Goal: Task Accomplishment & Management: Manage account settings

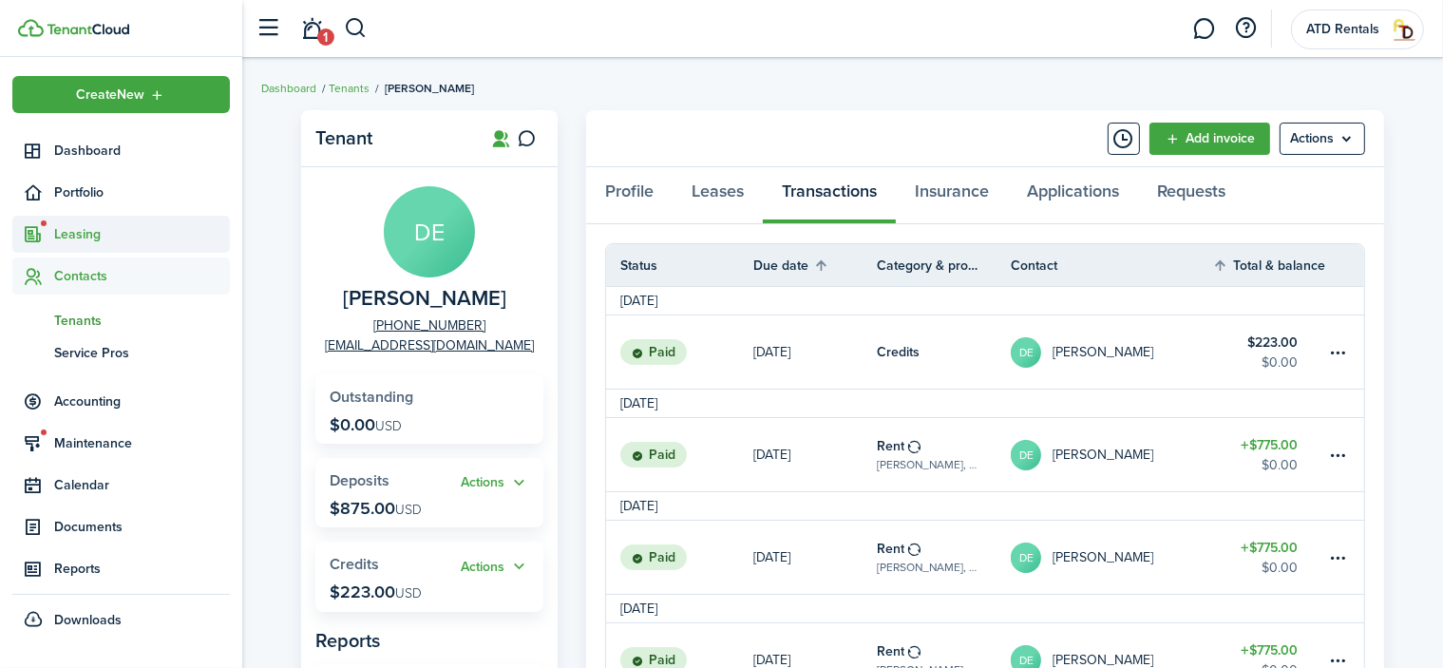
click at [77, 231] on span "Leasing" at bounding box center [142, 234] width 176 height 20
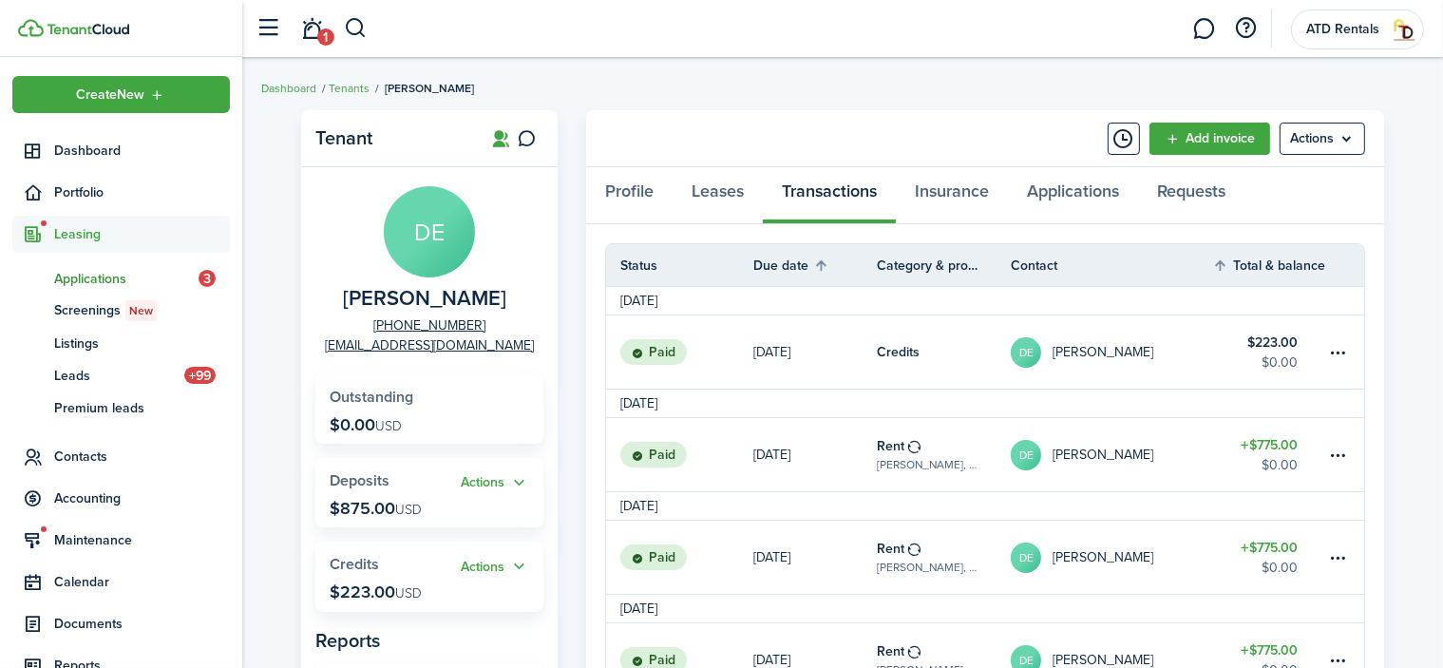
click at [87, 276] on span "Applications" at bounding box center [126, 279] width 144 height 20
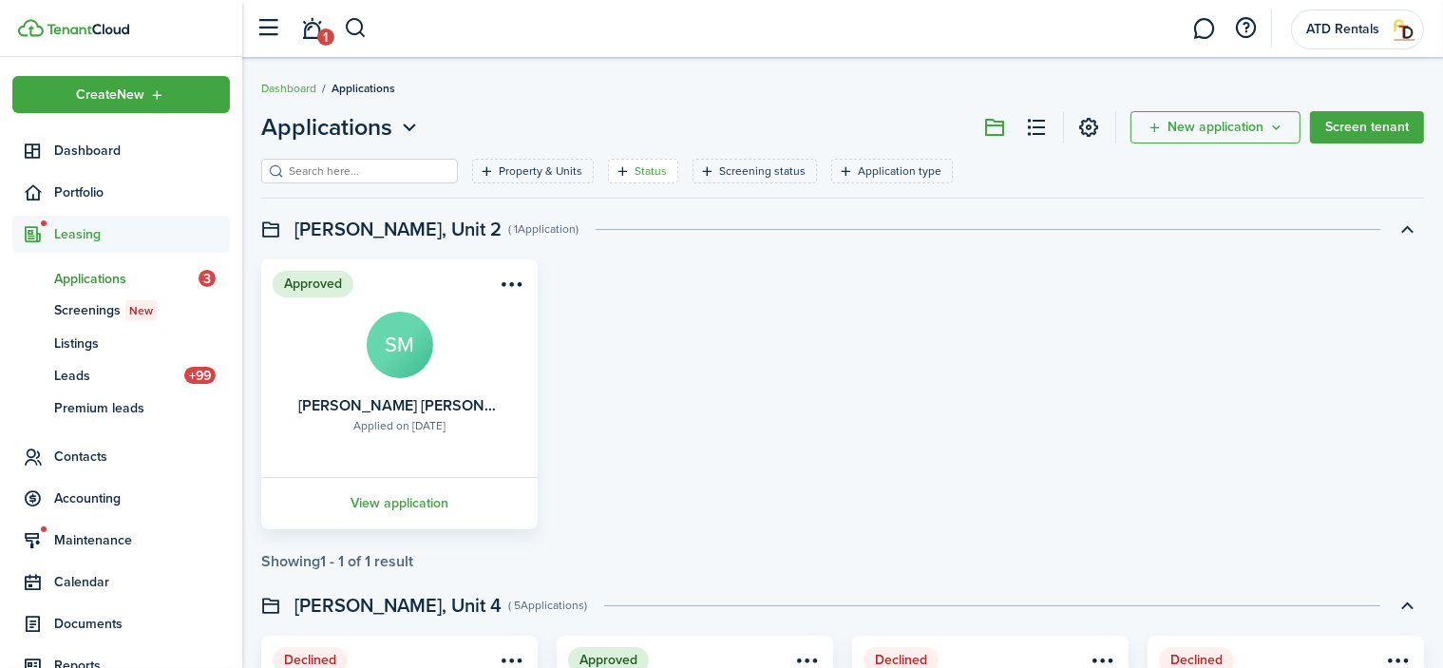
click at [608, 168] on filter-tag "Status" at bounding box center [643, 171] width 70 height 25
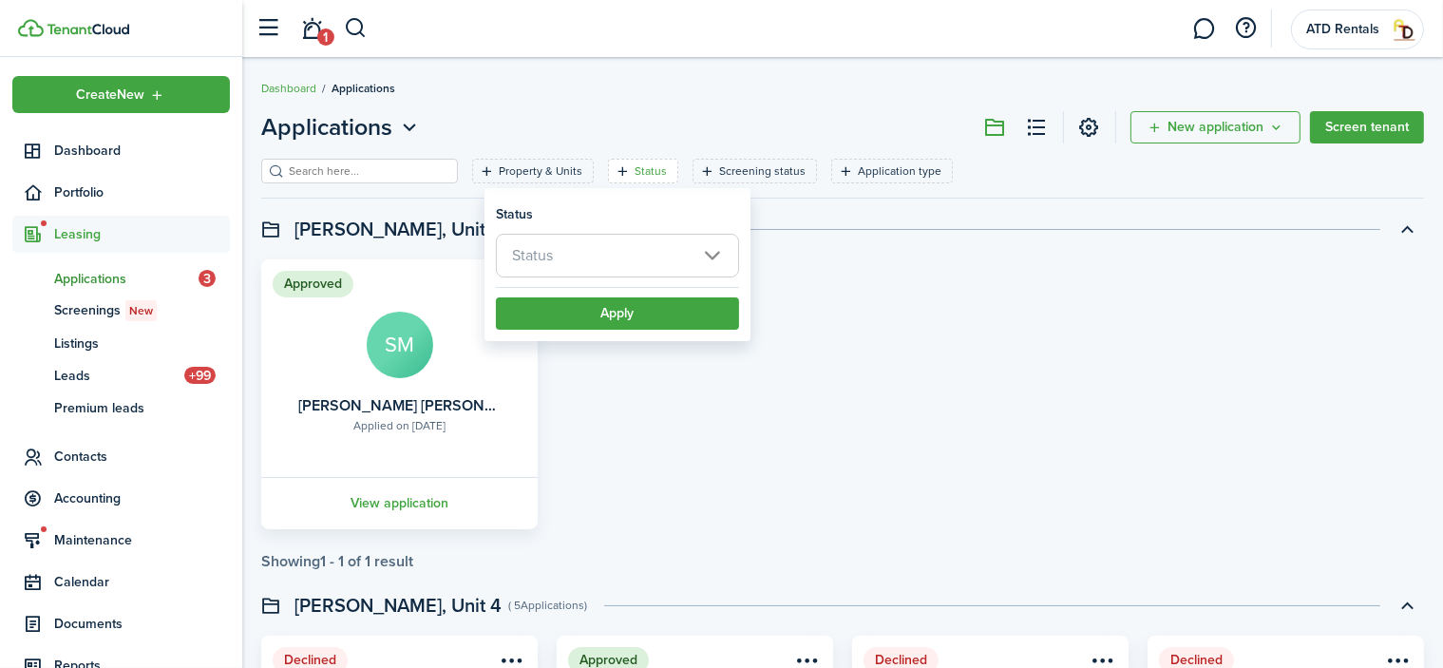
click at [707, 251] on span "Status" at bounding box center [617, 256] width 241 height 42
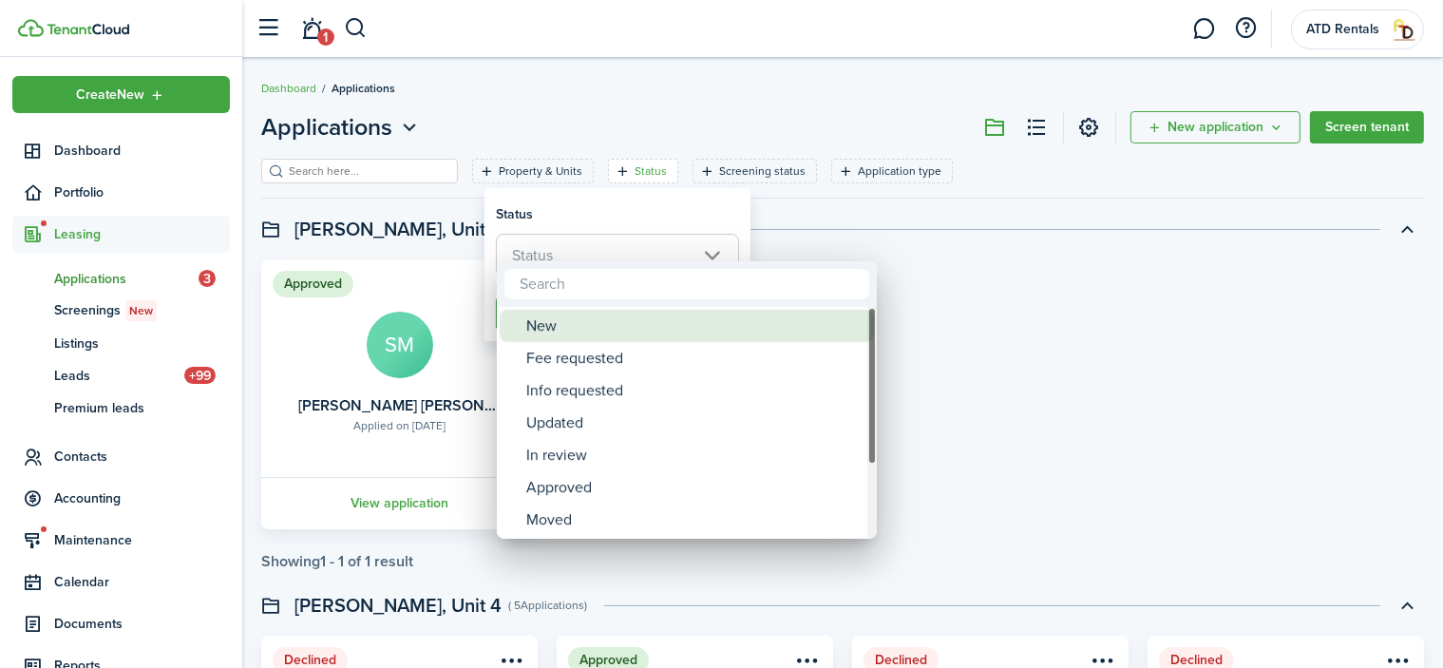
click at [558, 327] on div "New" at bounding box center [694, 326] width 336 height 32
type input "New"
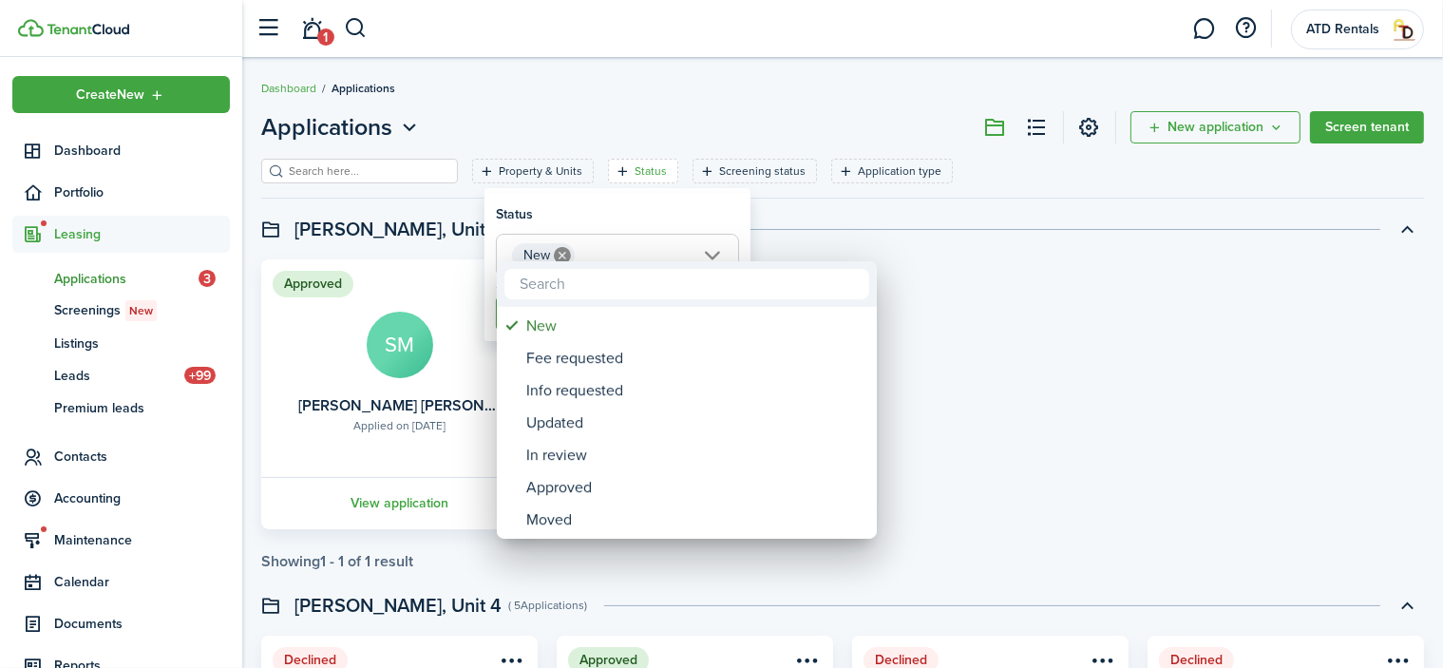
click at [951, 331] on div at bounding box center [721, 334] width 1747 height 972
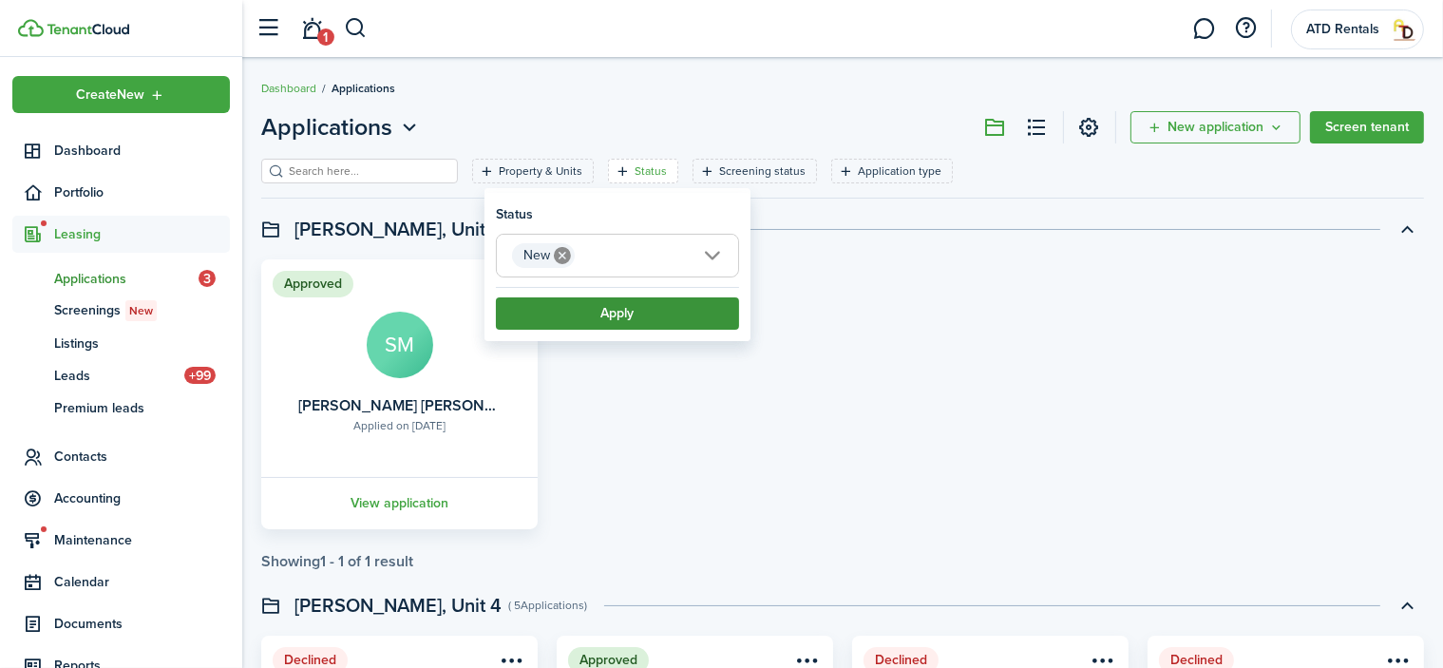
click at [593, 307] on button "Apply" at bounding box center [617, 313] width 243 height 32
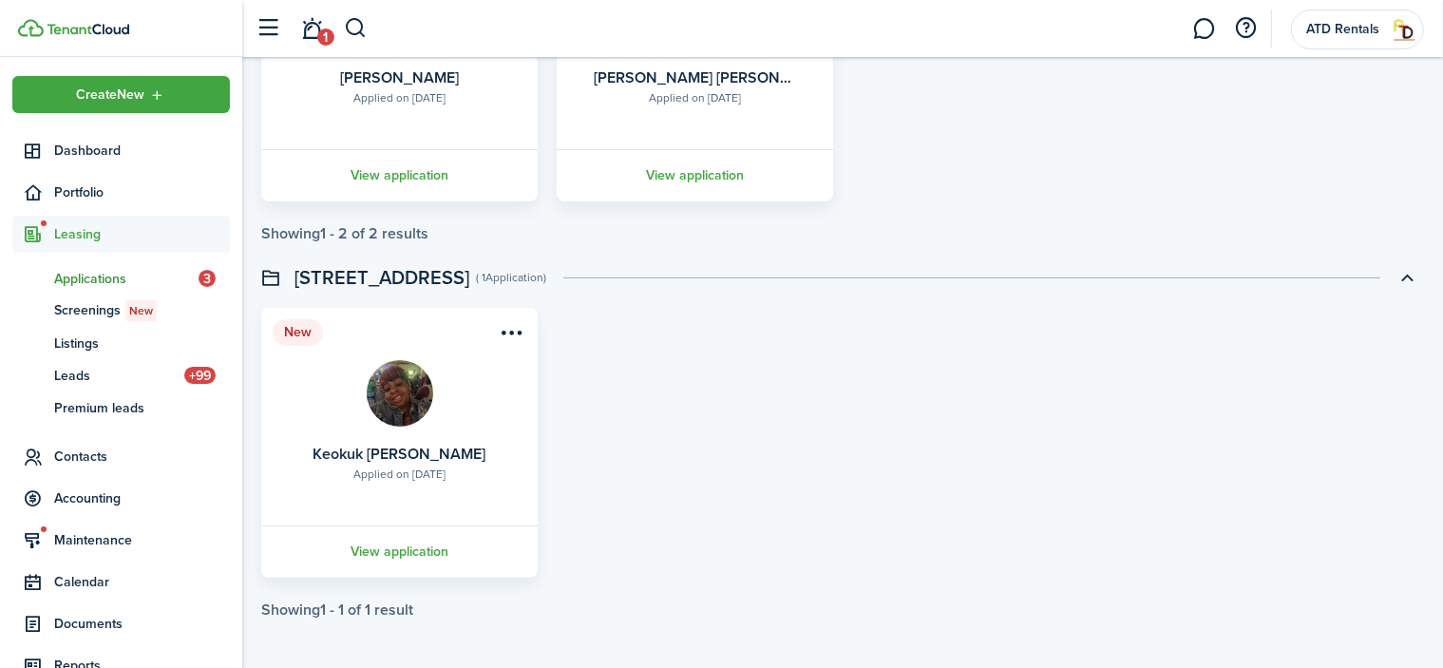
scroll to position [330, 0]
click at [422, 544] on link "View application" at bounding box center [399, 550] width 282 height 52
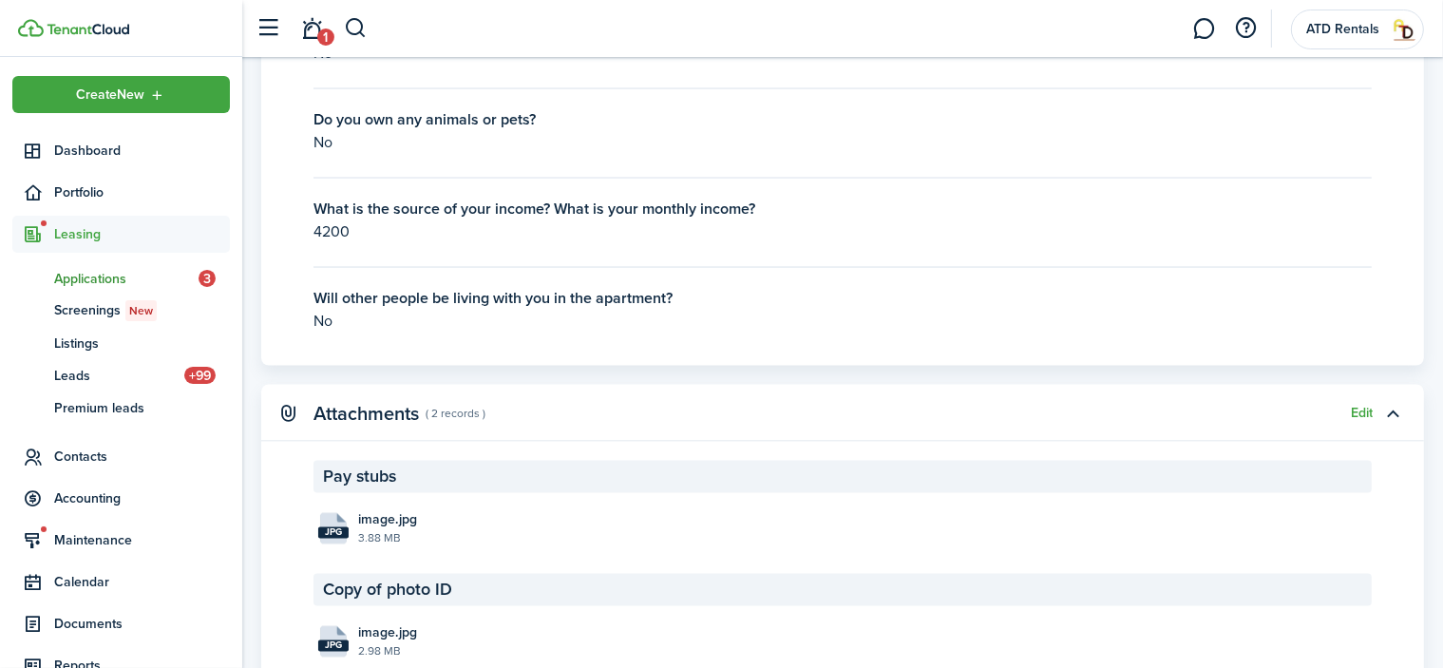
scroll to position [3426, 0]
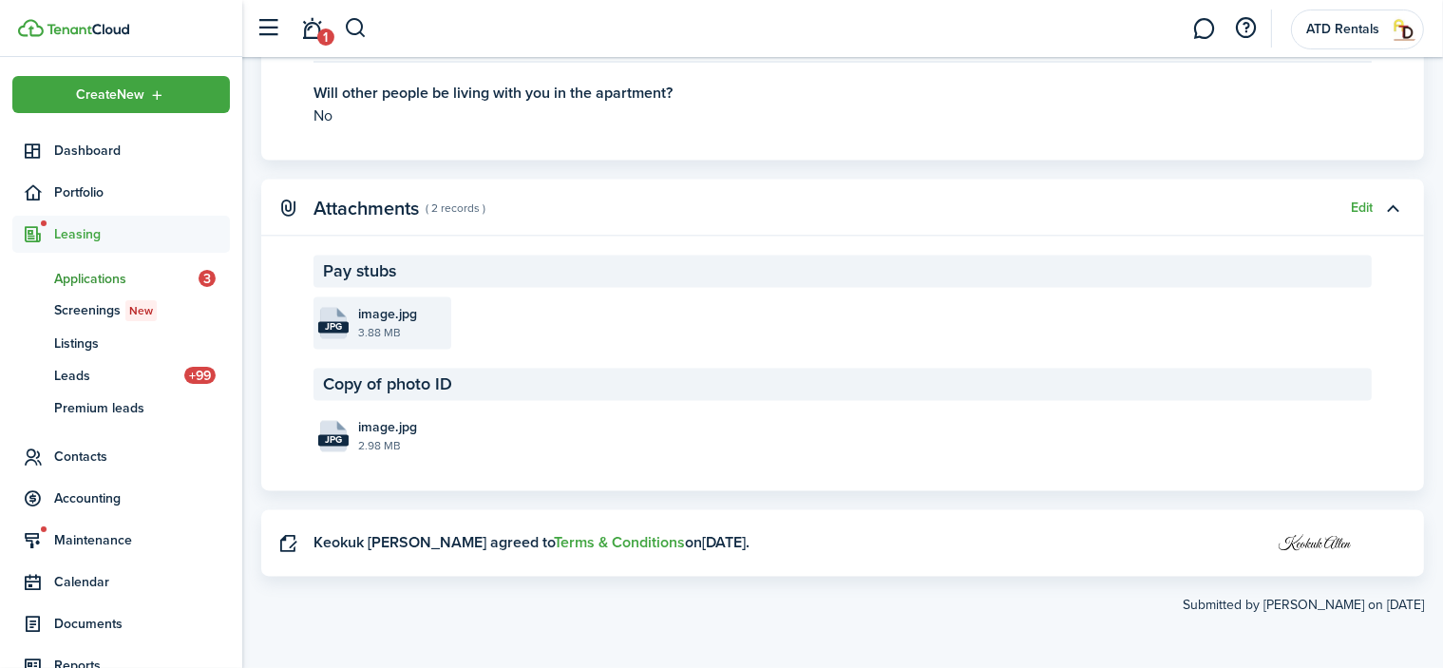
click at [358, 326] on file-size "3.88 MB" at bounding box center [402, 333] width 88 height 17
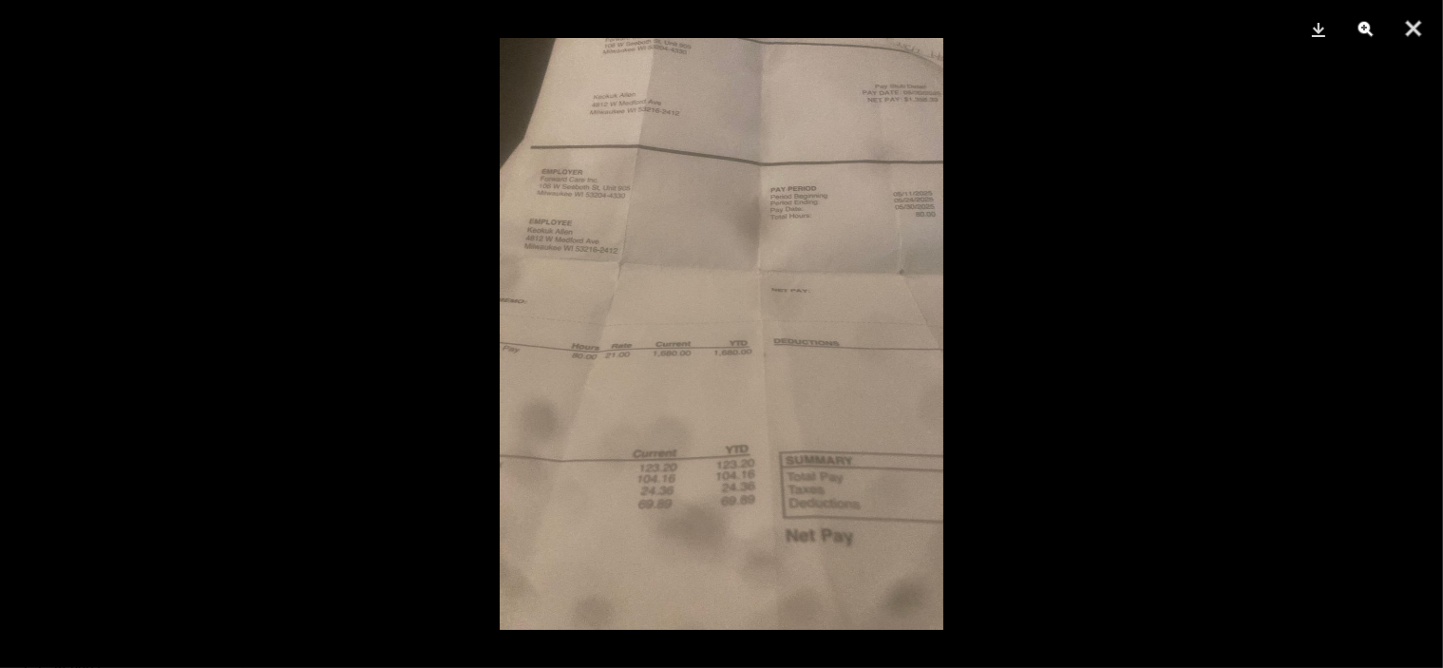
click at [1364, 26] on button "Zoom" at bounding box center [1367, 28] width 48 height 57
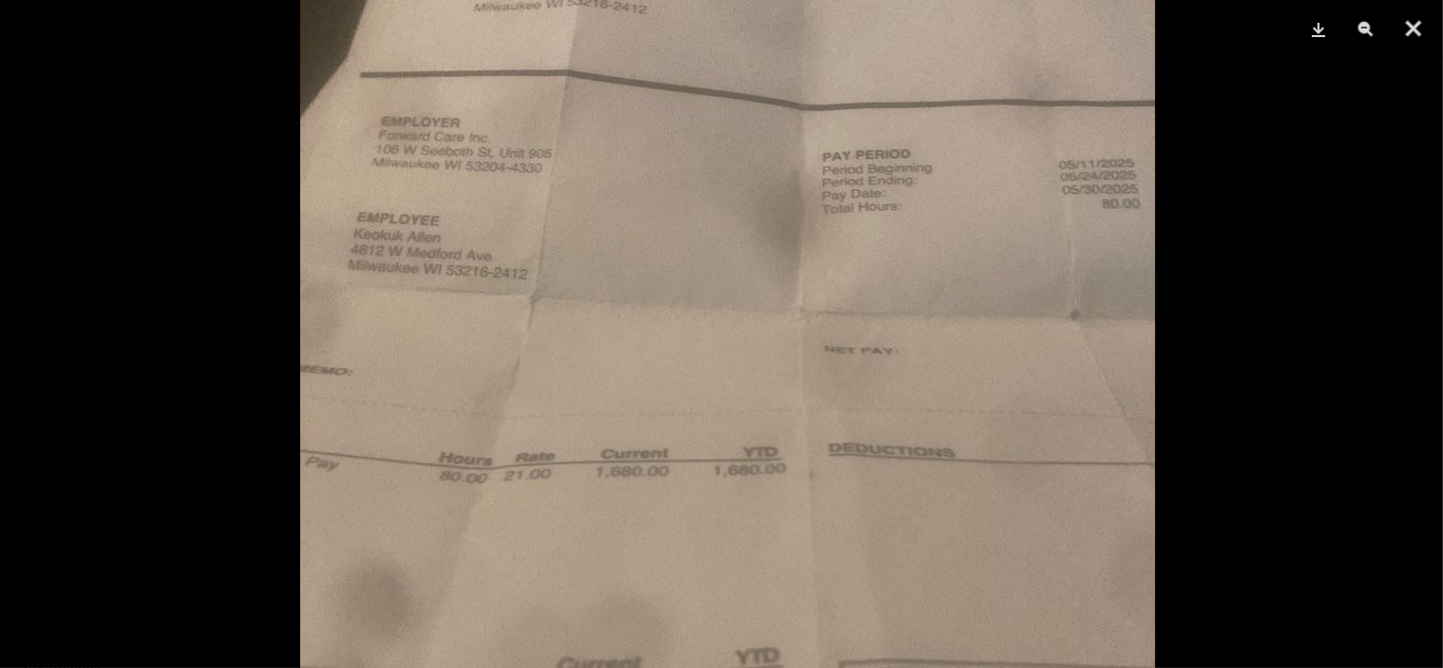
click at [847, 263] on img at bounding box center [727, 434] width 855 height 1140
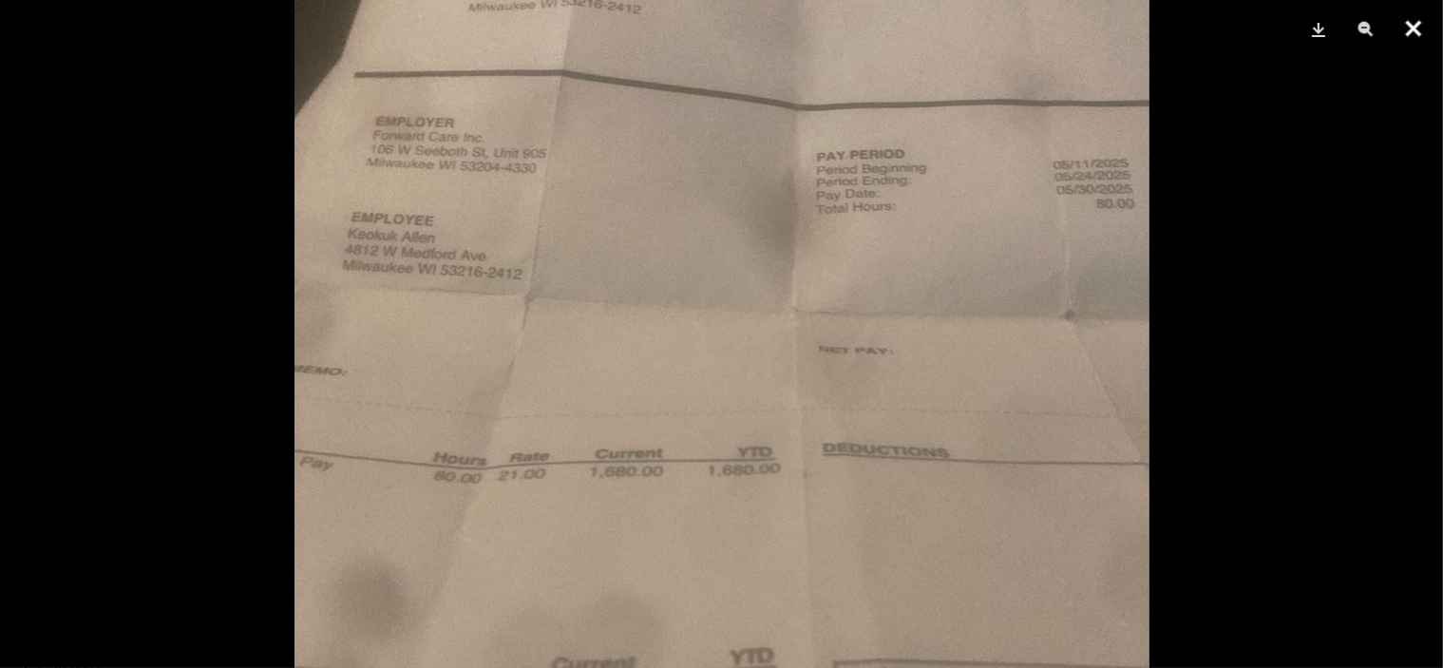
click at [1414, 22] on button "Close" at bounding box center [1414, 28] width 48 height 57
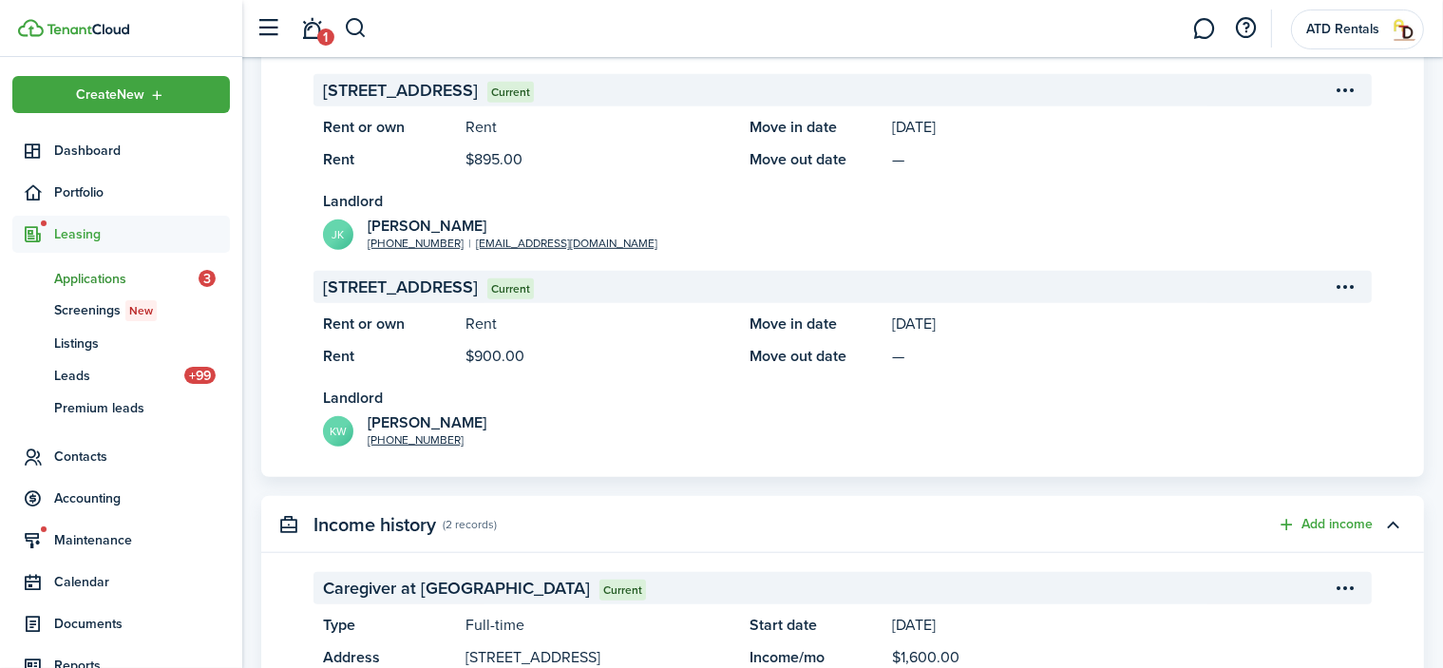
scroll to position [1051, 0]
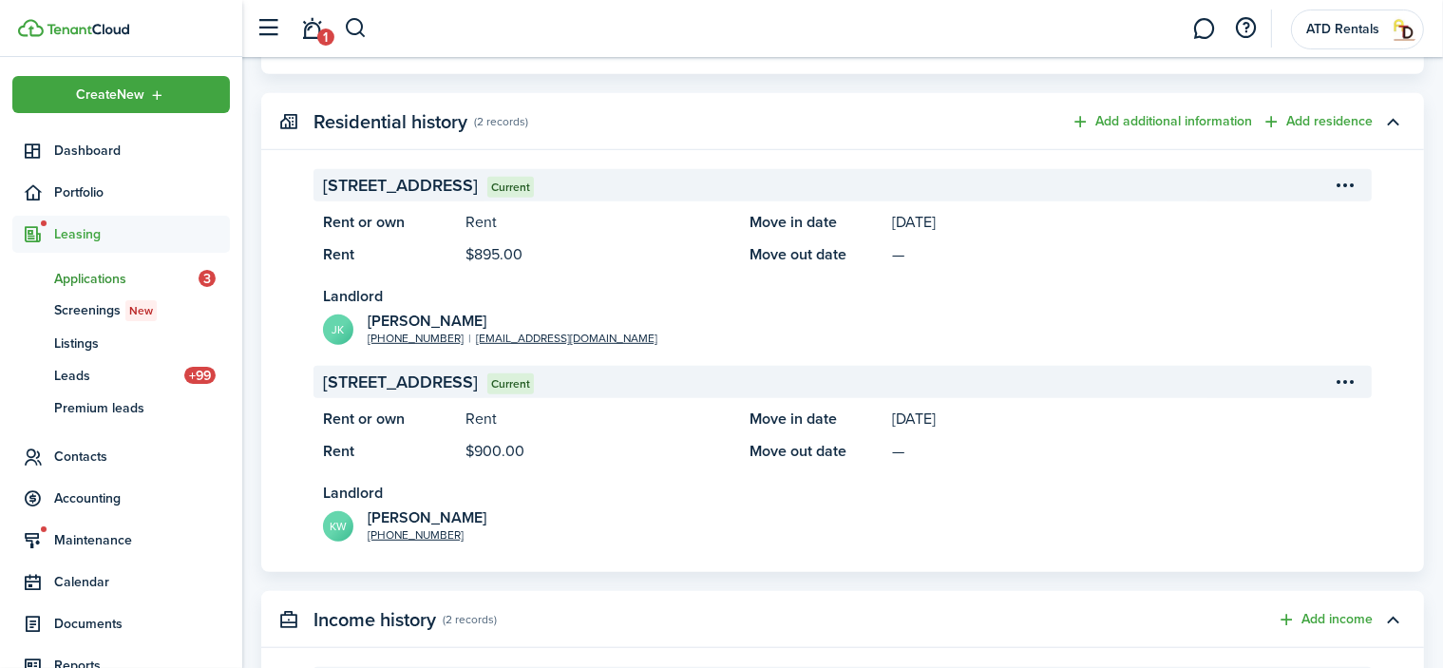
drag, startPoint x: 323, startPoint y: 187, endPoint x: 576, endPoint y: 182, distance: 252.8
click at [478, 182] on span "[STREET_ADDRESS]" at bounding box center [400, 186] width 155 height 26
copy span "[STREET_ADDRESS],"
click at [659, 243] on panel-main-description "$895.00" at bounding box center [599, 254] width 266 height 23
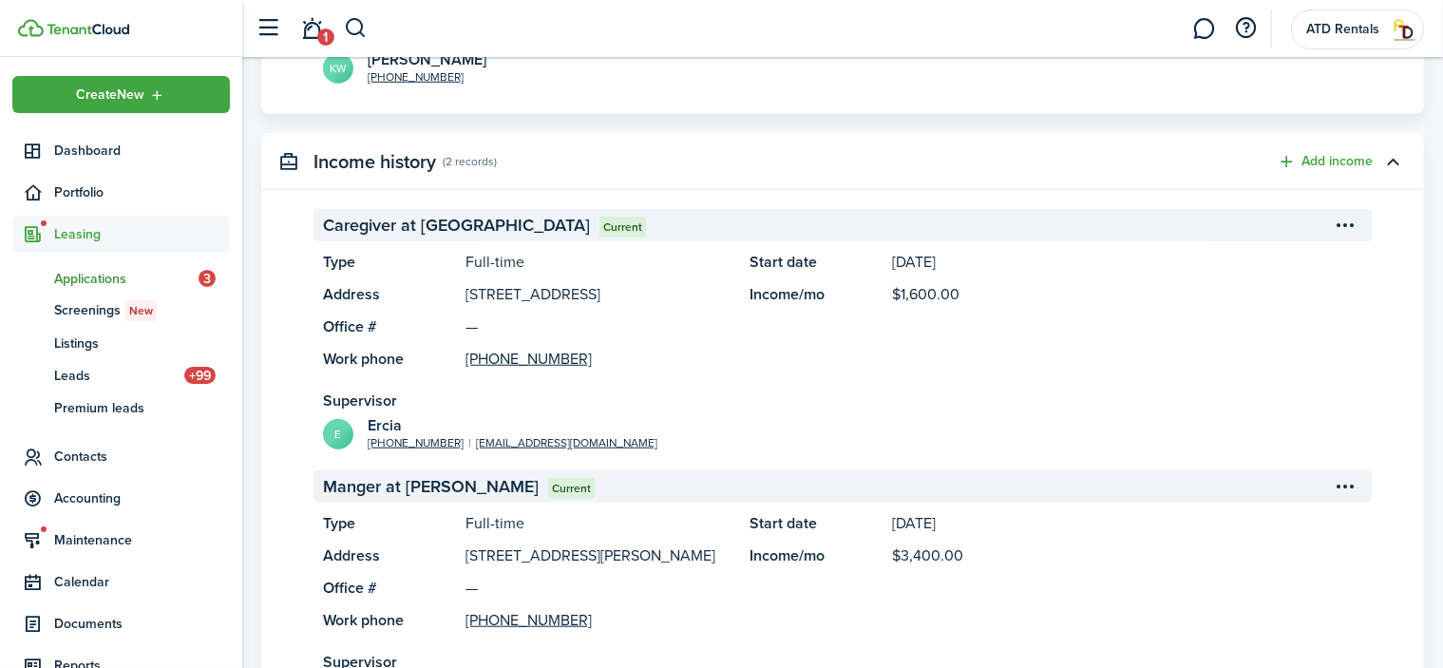
scroll to position [1621, 0]
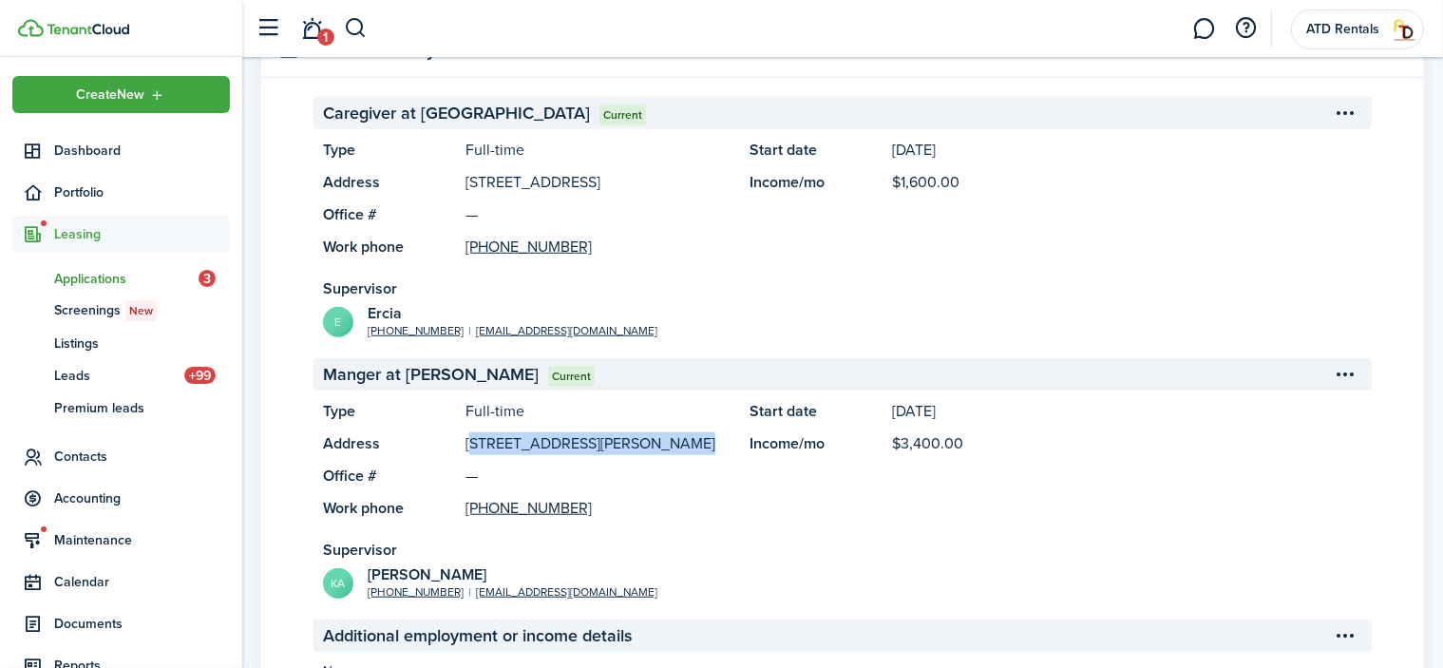
drag, startPoint x: 467, startPoint y: 467, endPoint x: 660, endPoint y: 467, distance: 193.8
click at [660, 455] on panel-main-description "[STREET_ADDRESS][PERSON_NAME]" at bounding box center [599, 443] width 266 height 23
copy panel-main-description "[STREET_ADDRESS][PERSON_NAME]"
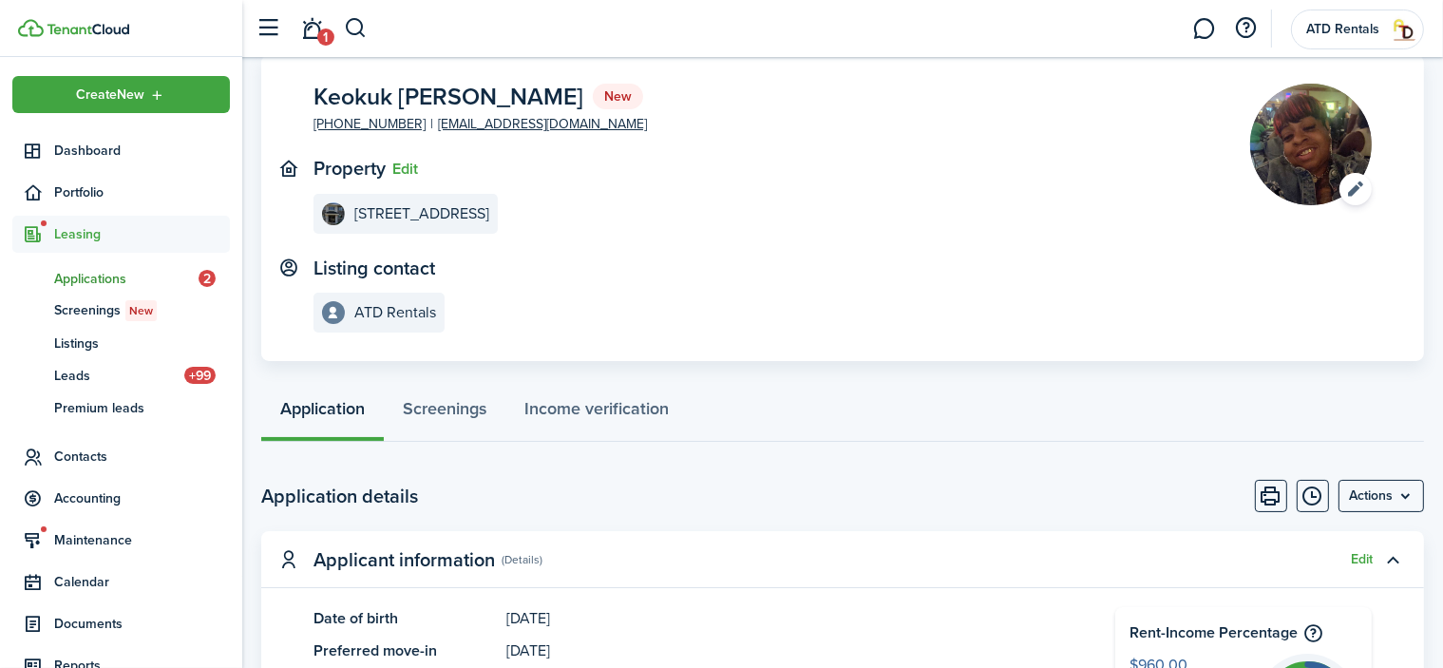
scroll to position [0, 0]
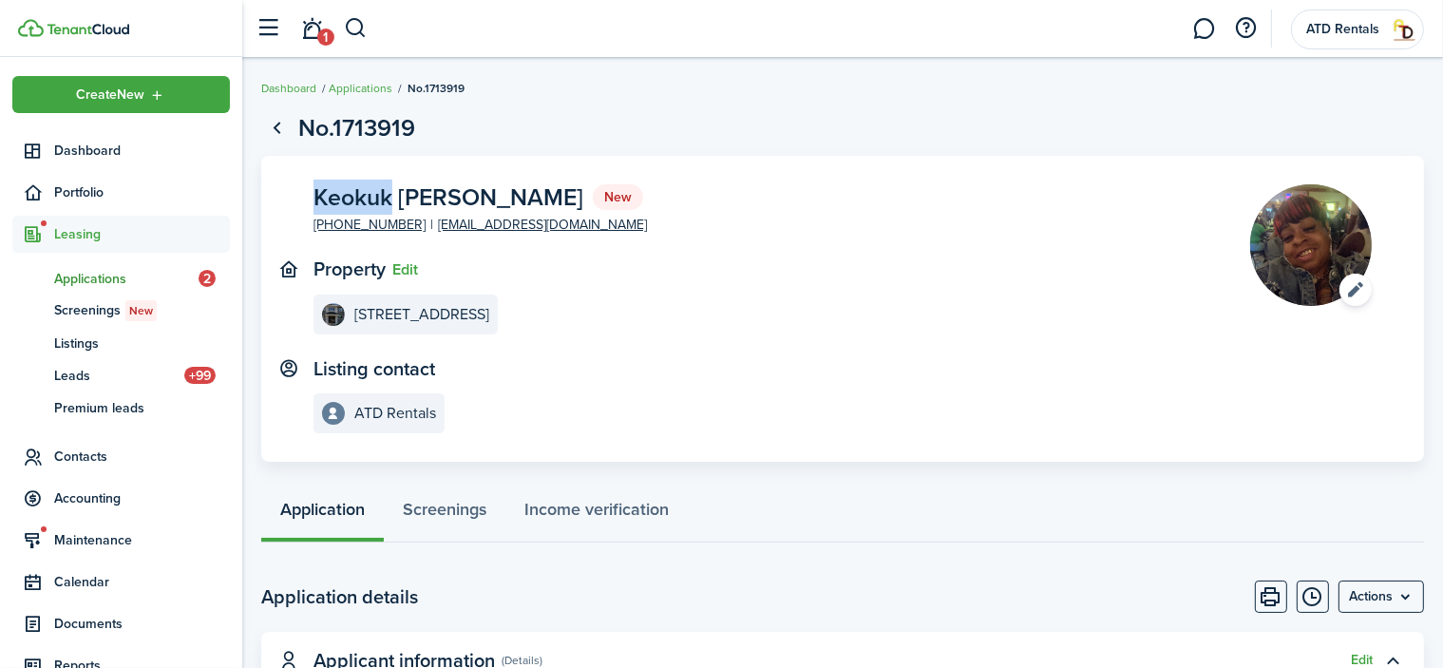
drag, startPoint x: 313, startPoint y: 197, endPoint x: 391, endPoint y: 200, distance: 79.0
click at [391, 200] on span "Keokuk [PERSON_NAME]" at bounding box center [449, 197] width 270 height 24
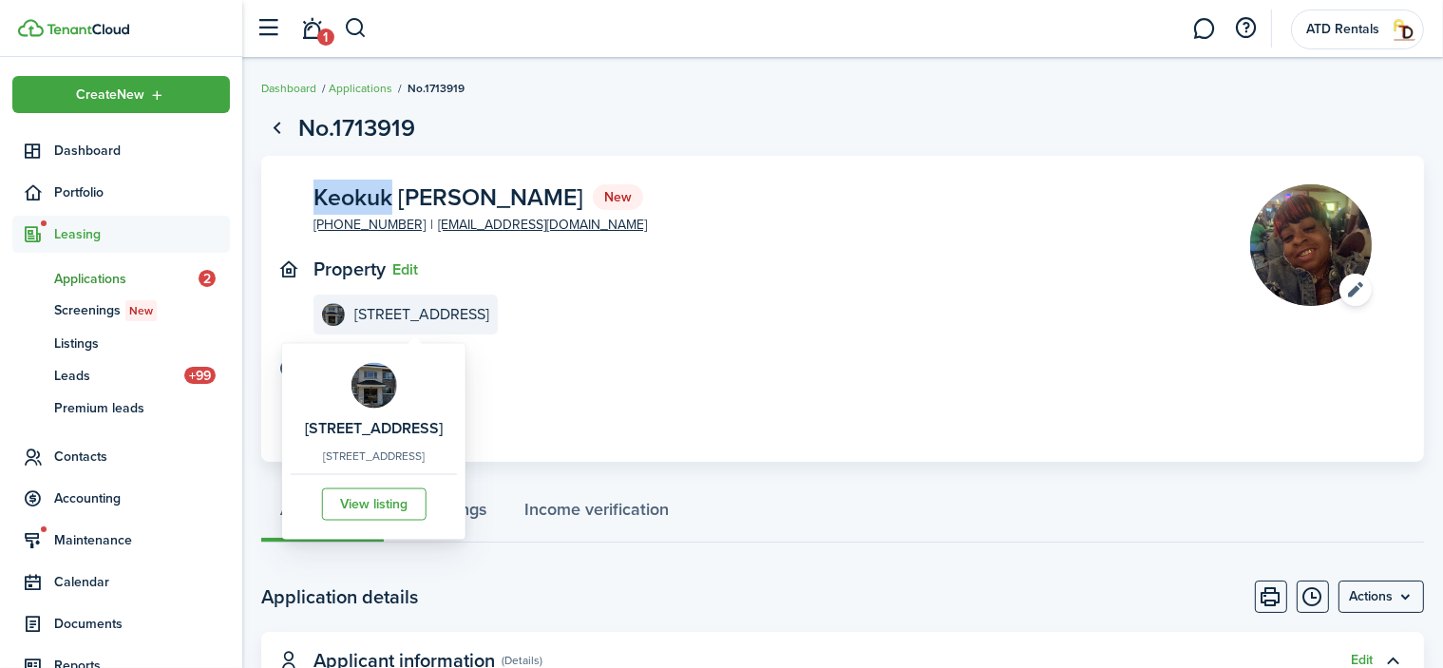
copy span "Keokuk"
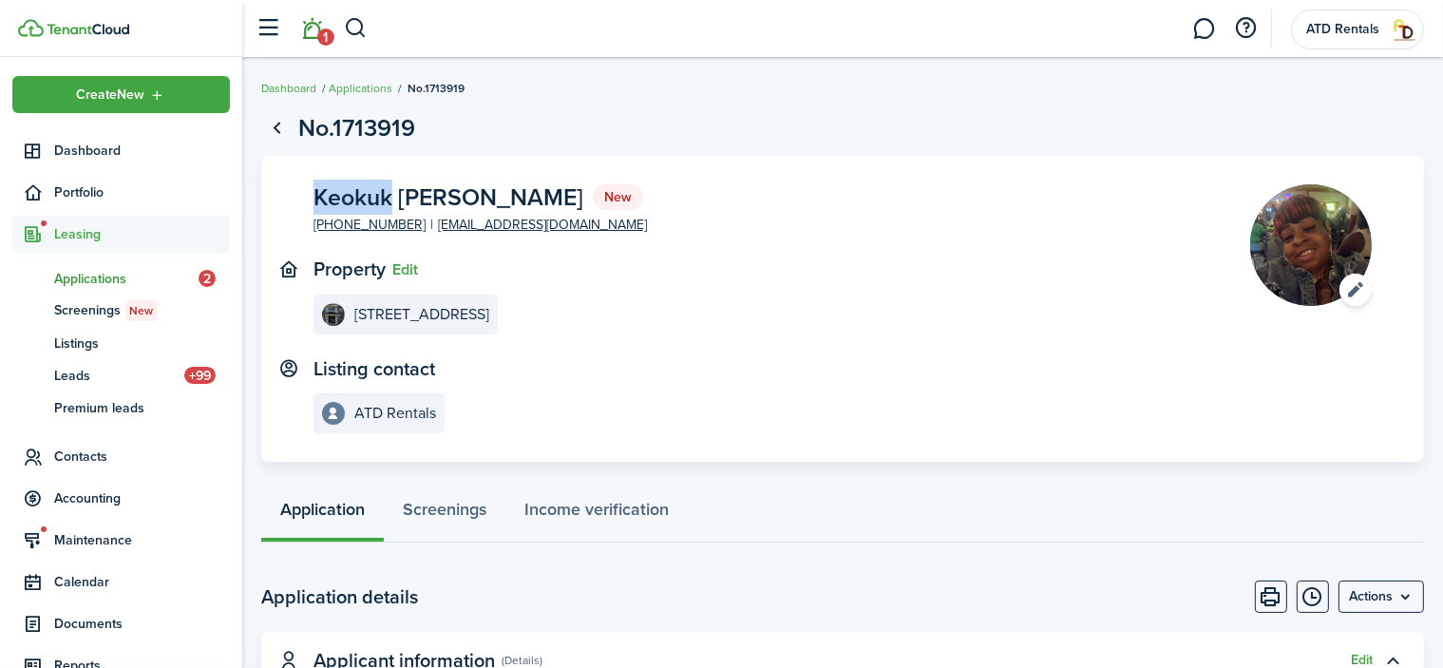
click at [323, 30] on span "1" at bounding box center [325, 37] width 17 height 17
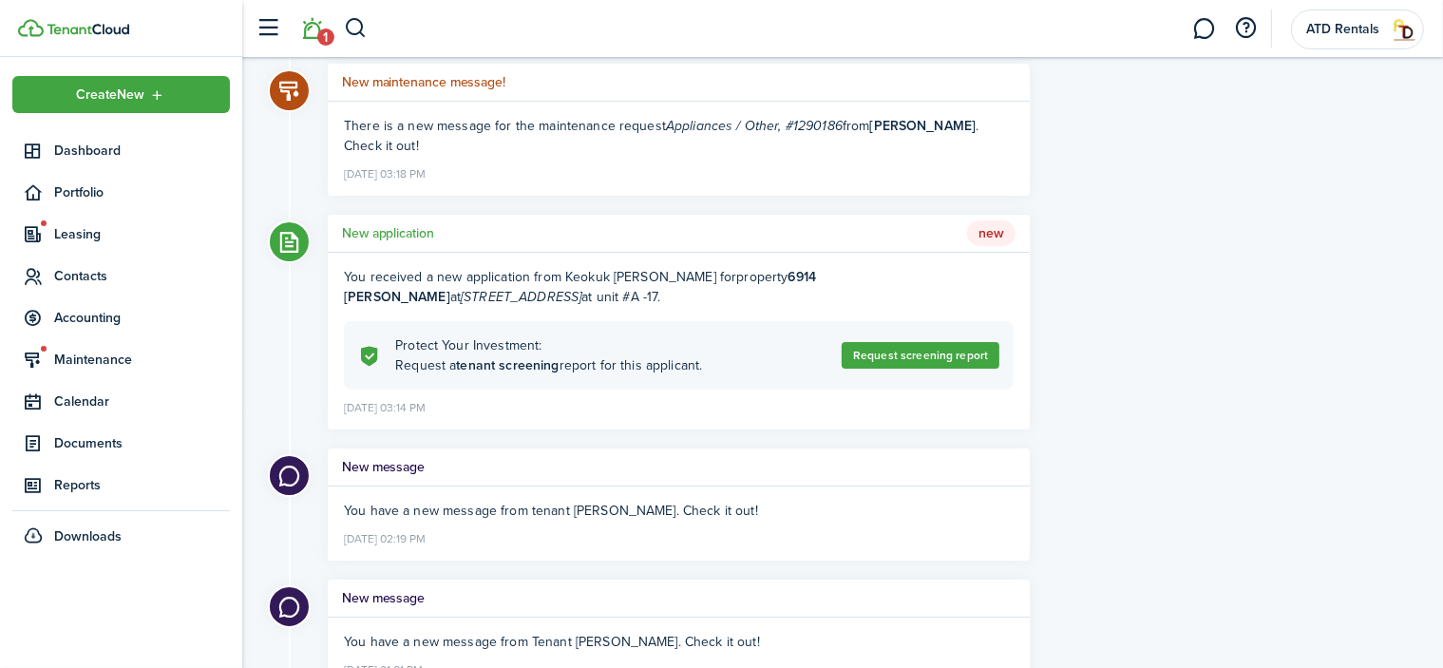
scroll to position [285, 0]
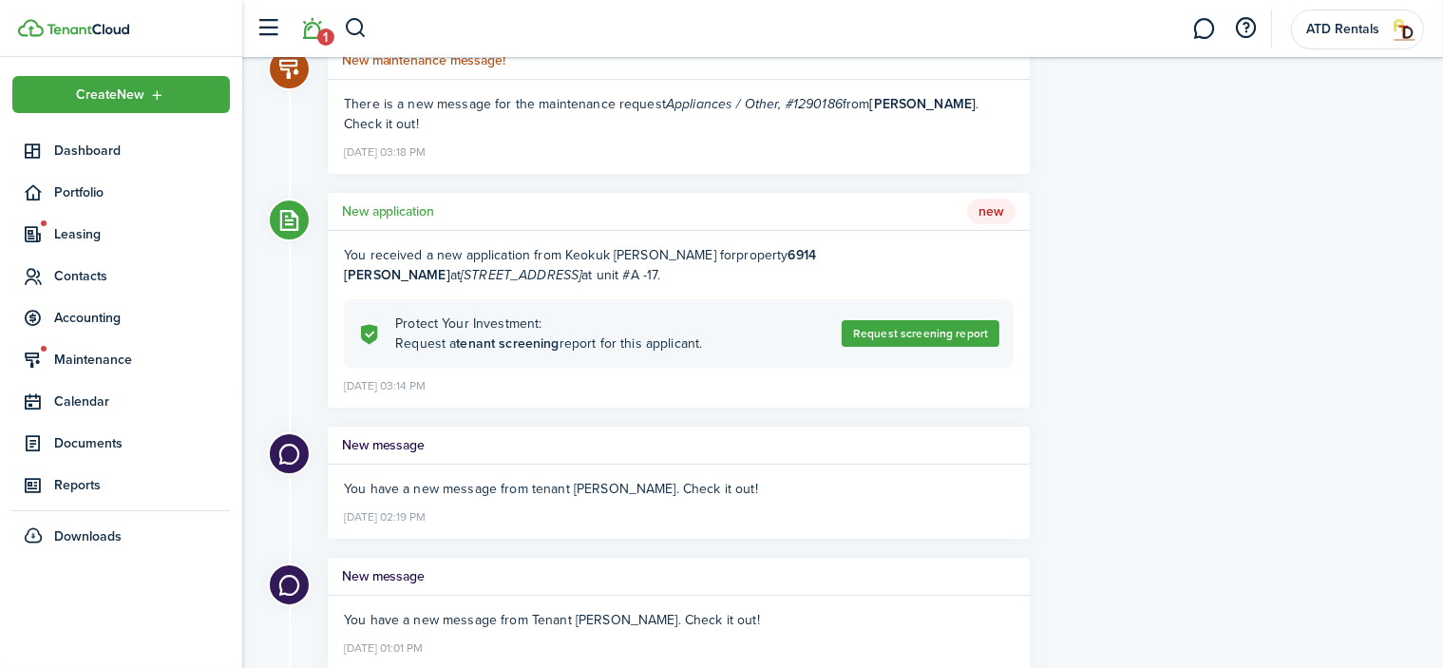
click at [433, 212] on h5 "New application" at bounding box center [388, 211] width 92 height 20
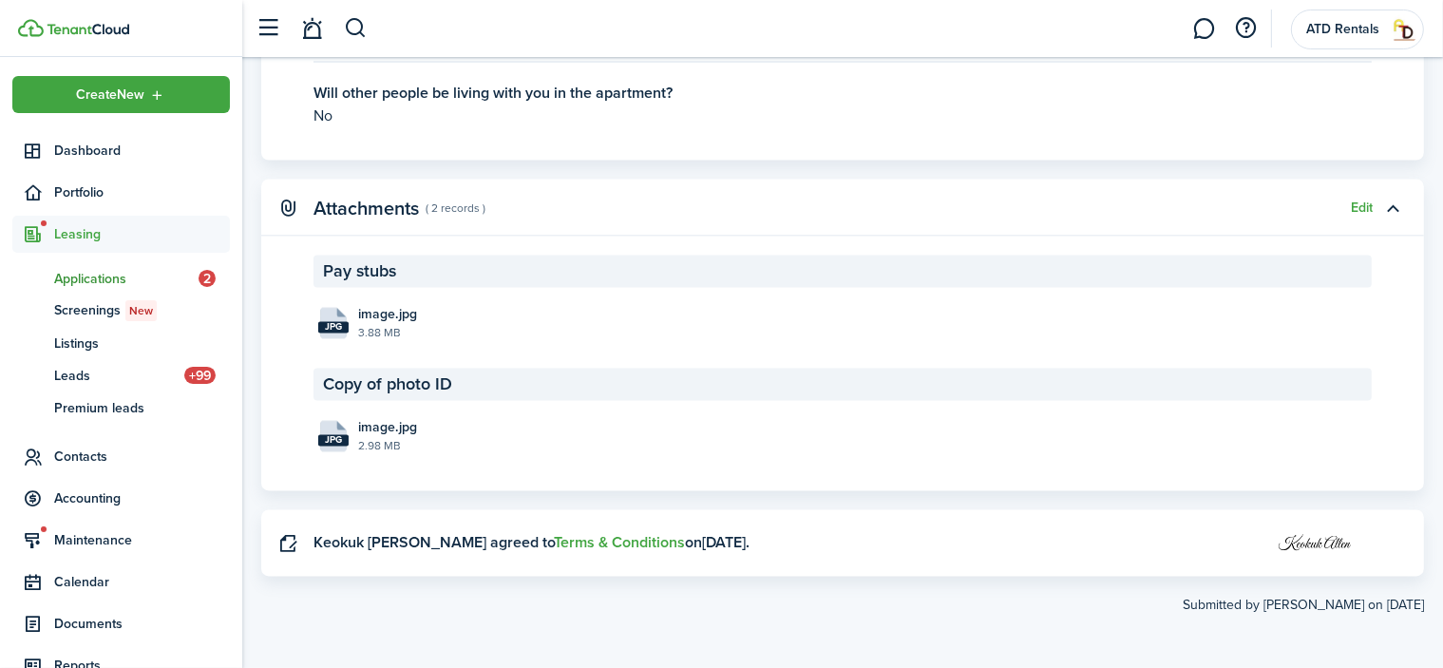
scroll to position [3426, 0]
click at [377, 320] on span "image.jpg" at bounding box center [387, 315] width 59 height 20
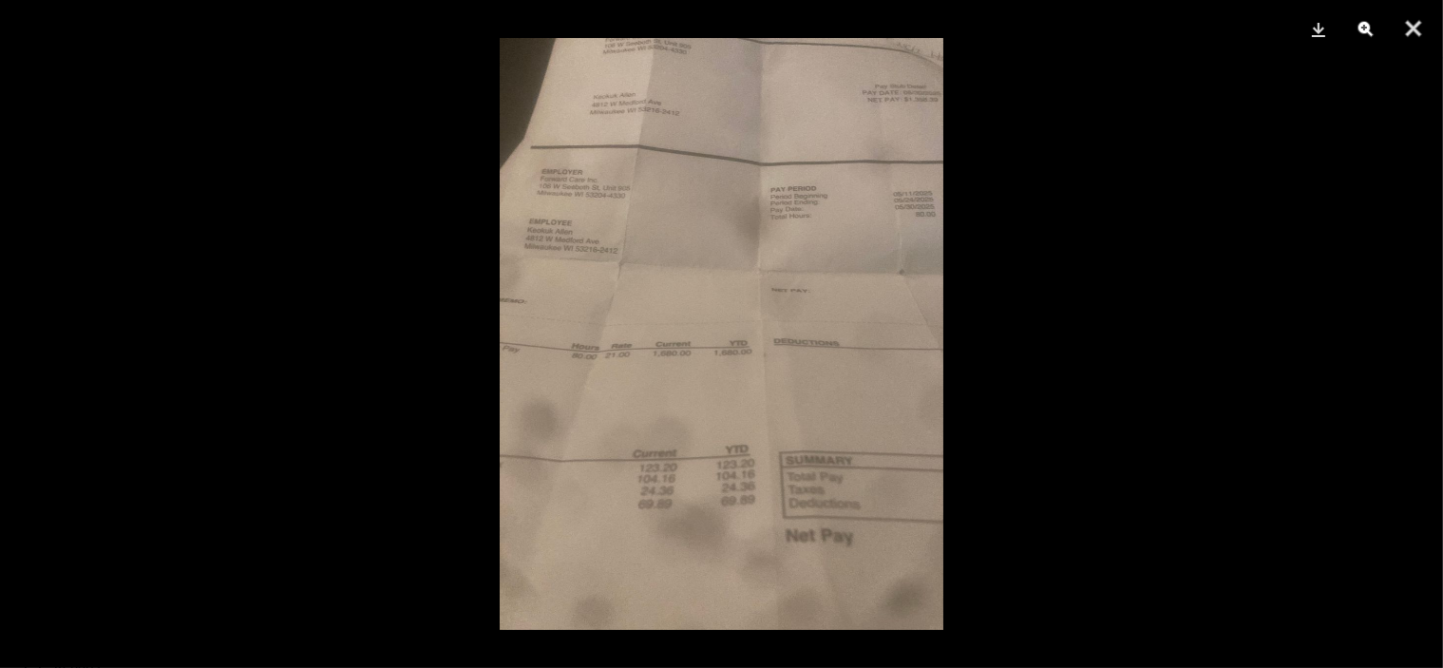
click at [1371, 26] on button "Zoom" at bounding box center [1367, 28] width 48 height 57
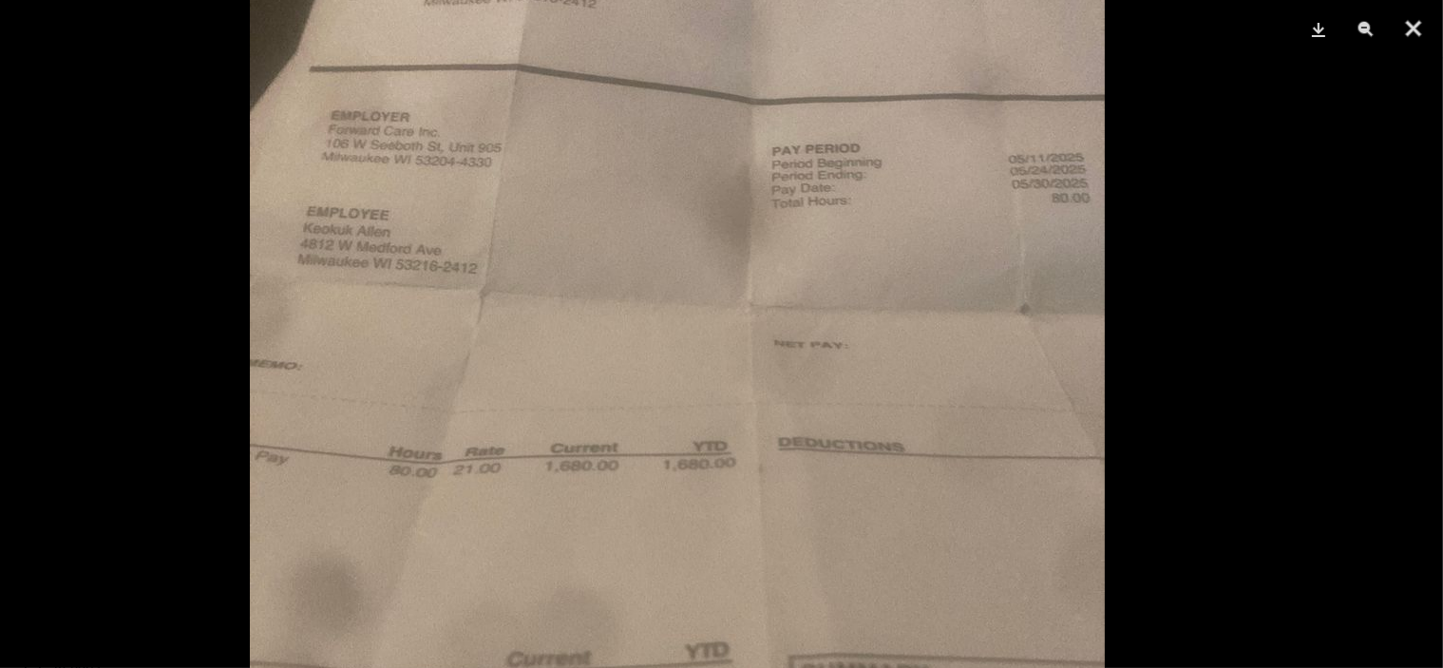
click at [829, 319] on img at bounding box center [677, 428] width 855 height 1140
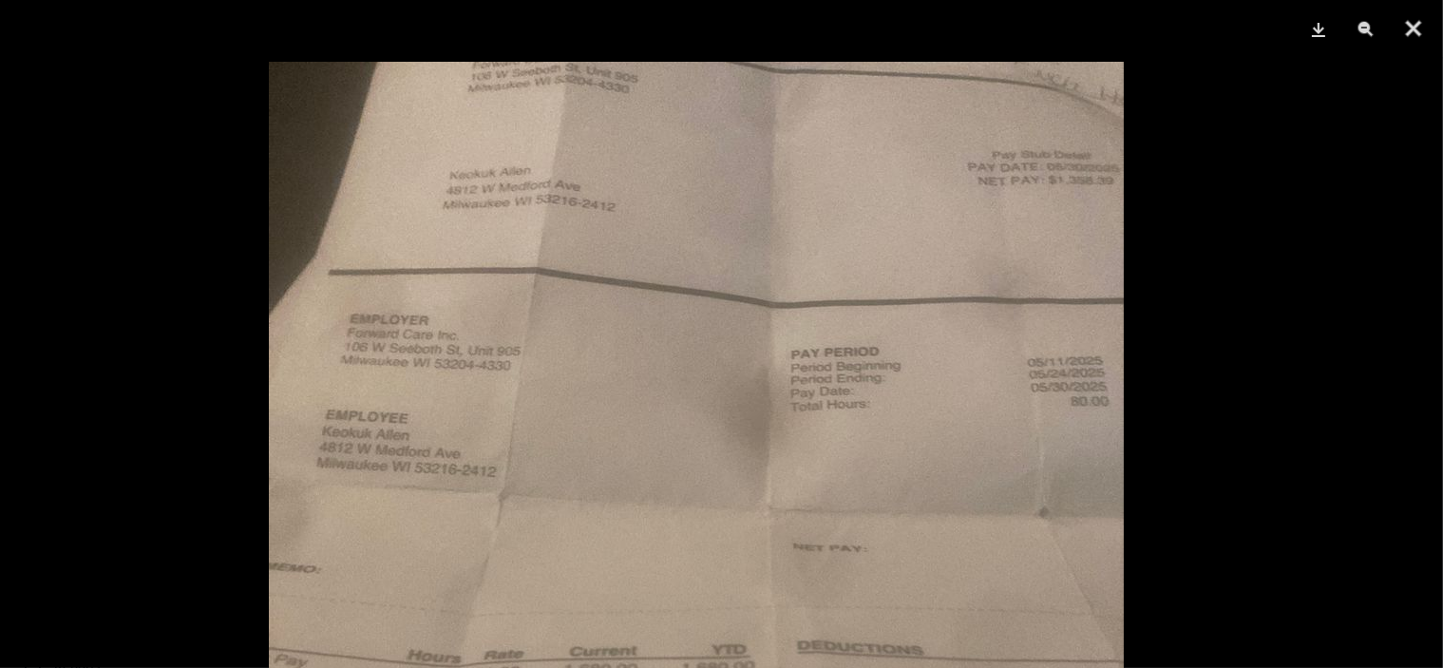
click at [646, 260] on img at bounding box center [696, 632] width 855 height 1140
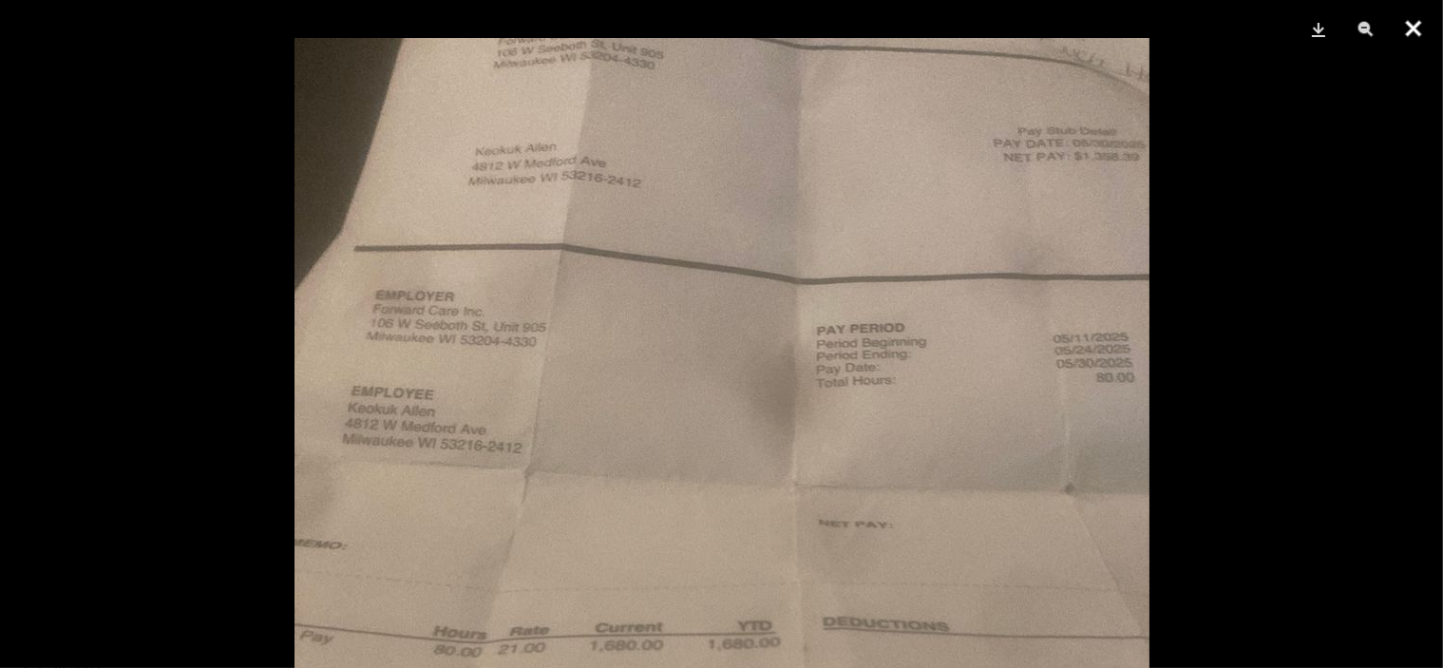
click at [1415, 26] on button "Close" at bounding box center [1414, 28] width 48 height 57
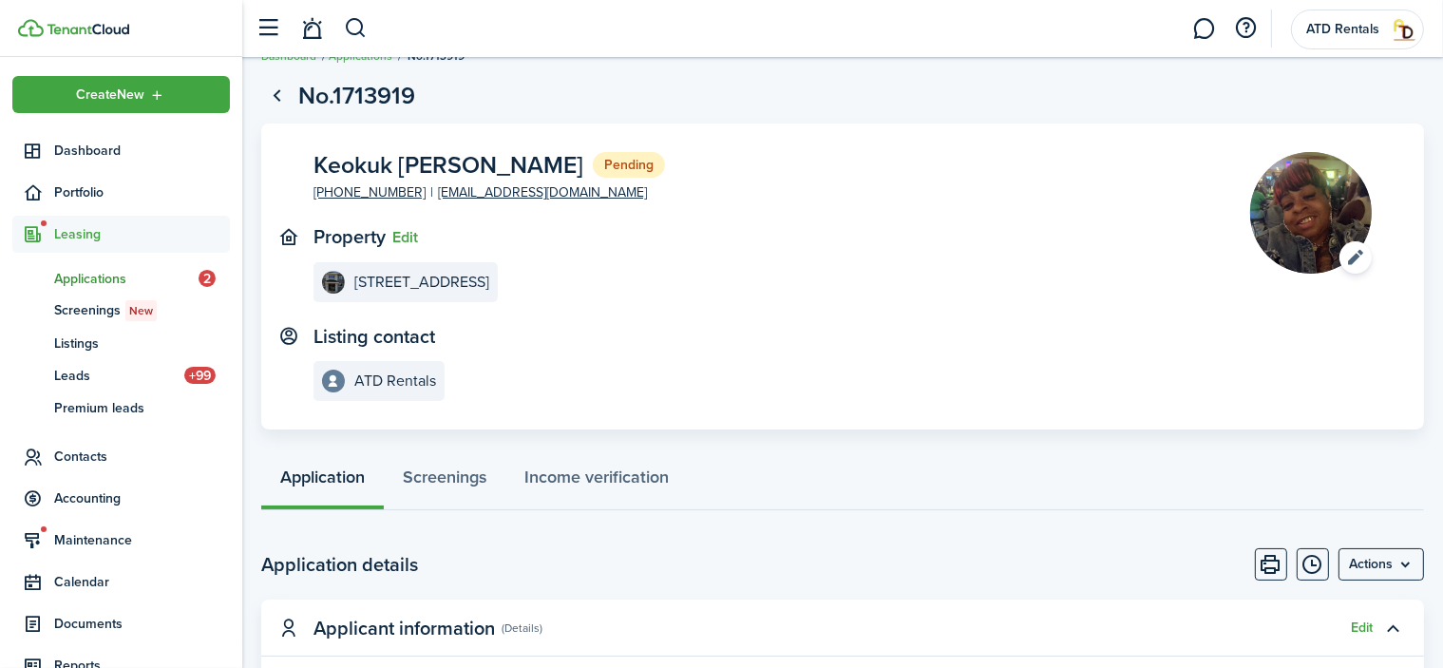
scroll to position [0, 0]
